Goal: Task Accomplishment & Management: Use online tool/utility

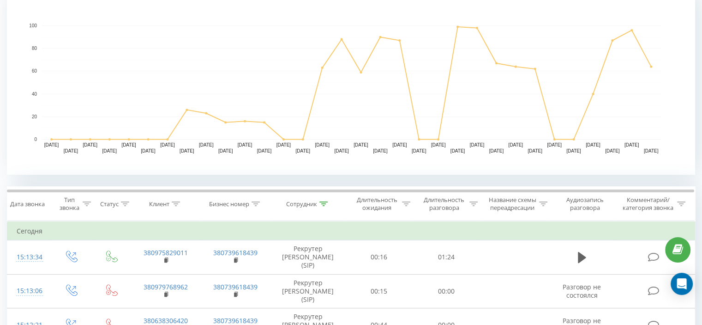
scroll to position [212, 0]
click at [324, 201] on icon at bounding box center [323, 203] width 8 height 5
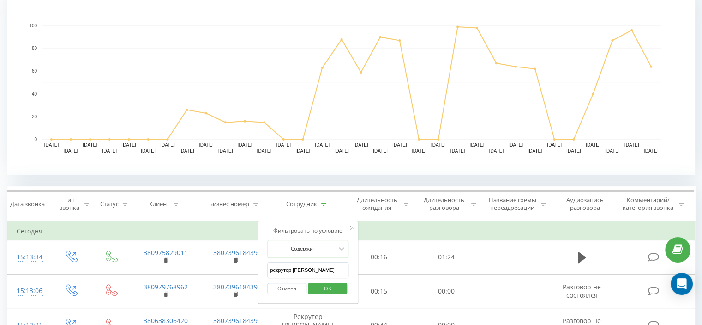
click at [321, 264] on input "рекрутер [PERSON_NAME]" at bounding box center [307, 270] width 81 height 16
click at [331, 292] on span "OK" at bounding box center [328, 288] width 26 height 14
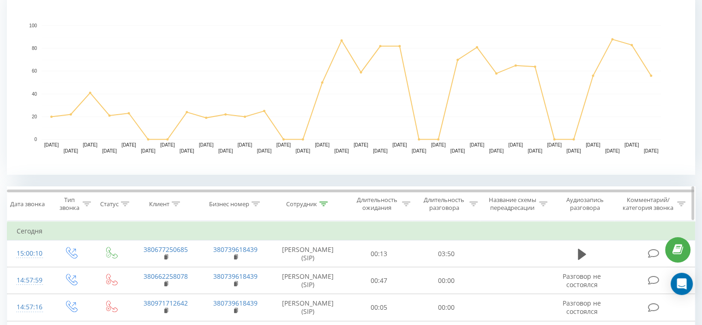
click at [322, 202] on icon at bounding box center [323, 203] width 8 height 5
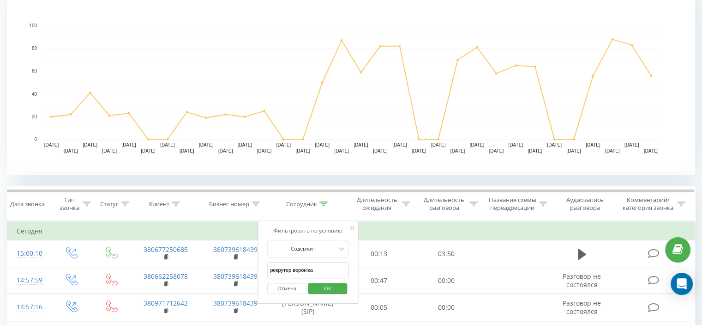
click at [316, 265] on input "рекрутер вероніка" at bounding box center [307, 270] width 81 height 16
type input "Рекрутер Людмила"
click at [321, 292] on span "OK" at bounding box center [328, 288] width 26 height 14
